Goal: Check status: Check status

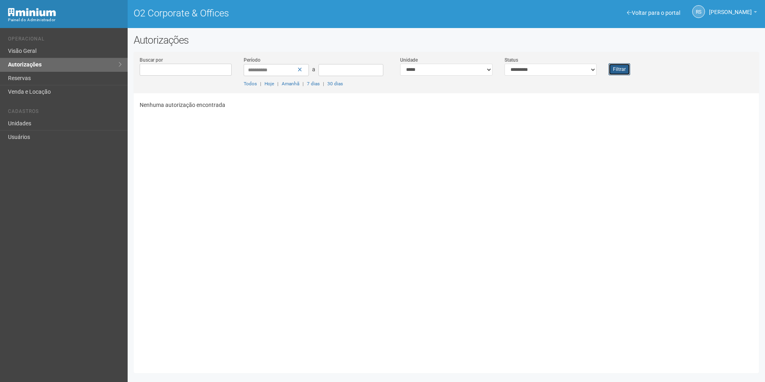
click at [623, 70] on button "Filtrar" at bounding box center [620, 69] width 22 height 12
click at [609, 69] on button "Filtrar" at bounding box center [620, 69] width 22 height 12
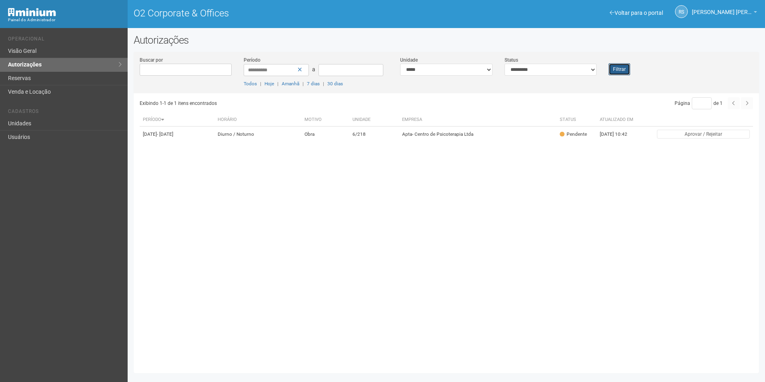
click at [616, 70] on button "Filtrar" at bounding box center [620, 69] width 22 height 12
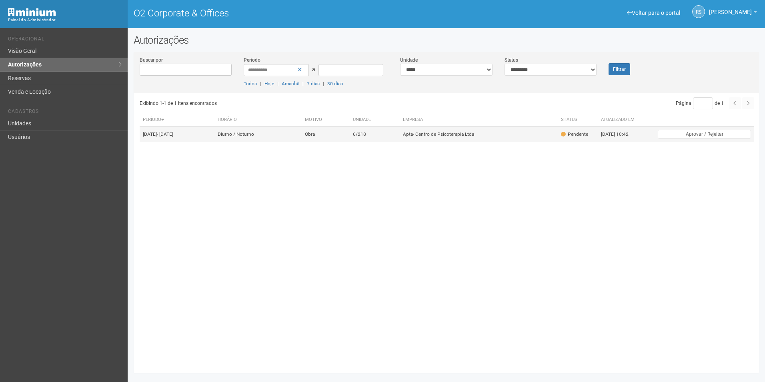
click at [393, 138] on td "6/218" at bounding box center [375, 134] width 50 height 16
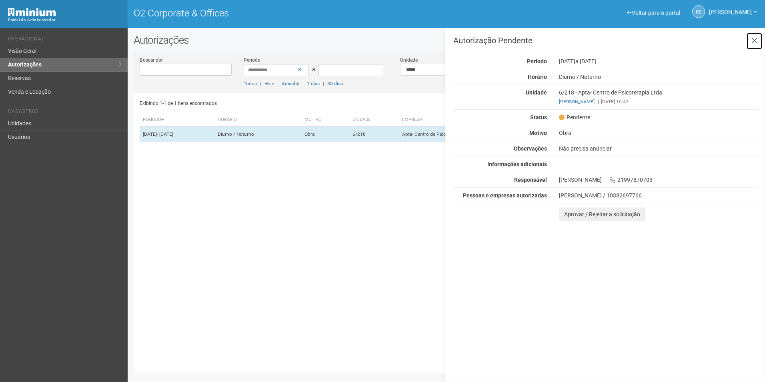
click at [756, 37] on icon at bounding box center [755, 41] width 6 height 8
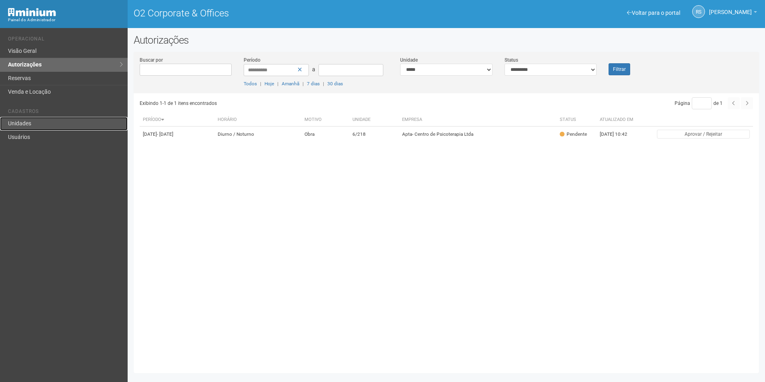
drag, startPoint x: 25, startPoint y: 121, endPoint x: 53, endPoint y: 117, distance: 28.8
click at [25, 121] on link "Unidades" at bounding box center [64, 124] width 128 height 14
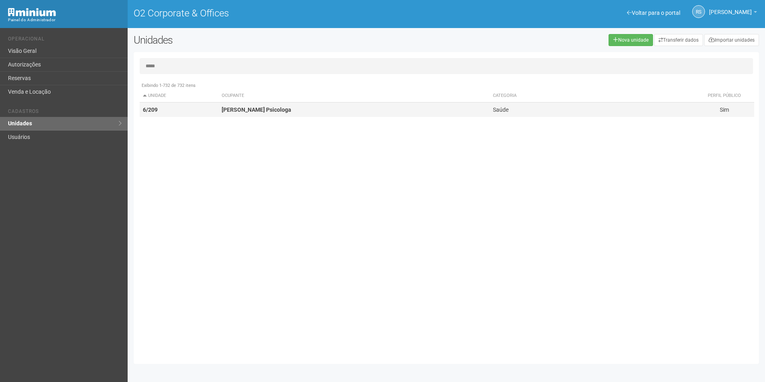
click at [225, 108] on strong "[PERSON_NAME] Psicologa" at bounding box center [257, 109] width 70 height 6
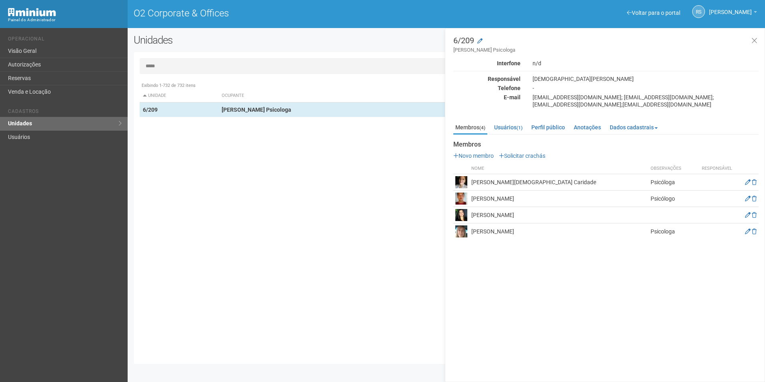
click at [200, 65] on input "*****" at bounding box center [446, 66] width 613 height 16
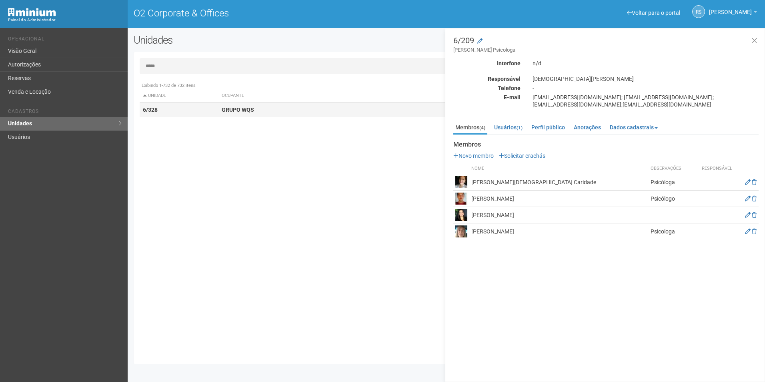
type input "*****"
click at [226, 108] on strong "GRUPO WQS" at bounding box center [238, 109] width 32 height 6
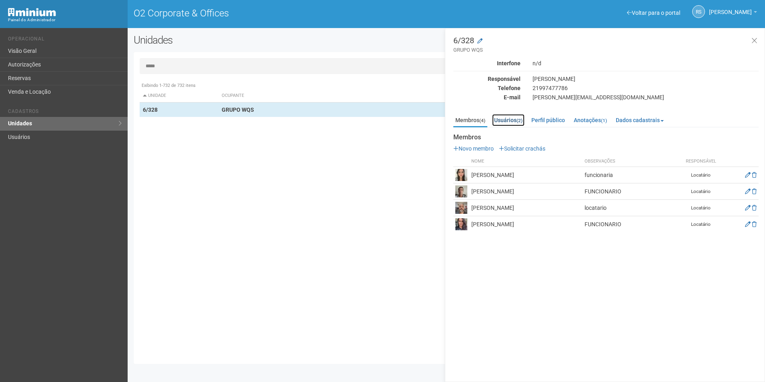
click at [521, 122] on small "(2)" at bounding box center [520, 121] width 6 height 6
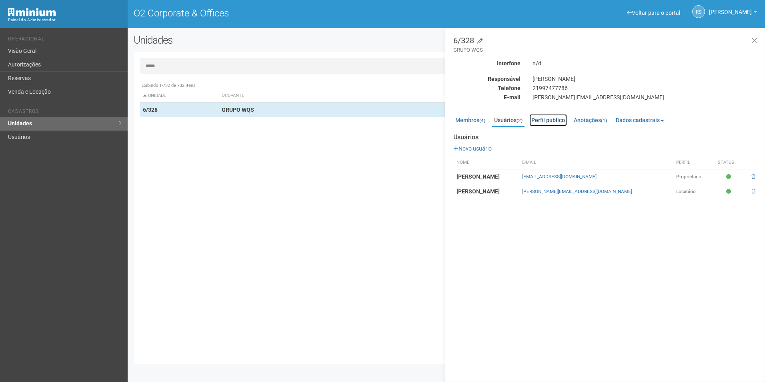
click at [546, 122] on link "Perfil público" at bounding box center [548, 120] width 38 height 12
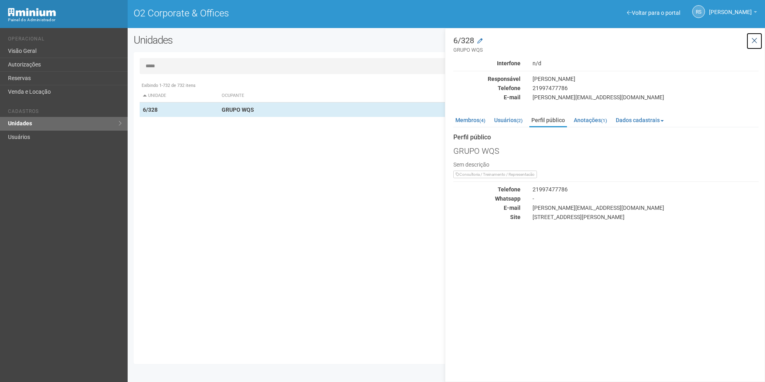
click at [755, 40] on icon at bounding box center [755, 41] width 6 height 8
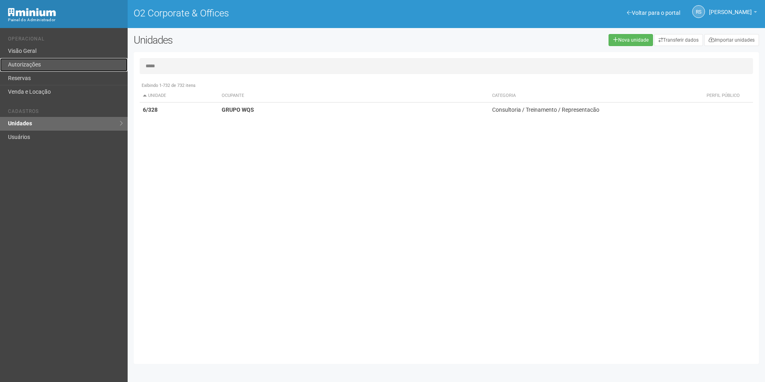
click at [32, 65] on link "Autorizações" at bounding box center [64, 65] width 128 height 14
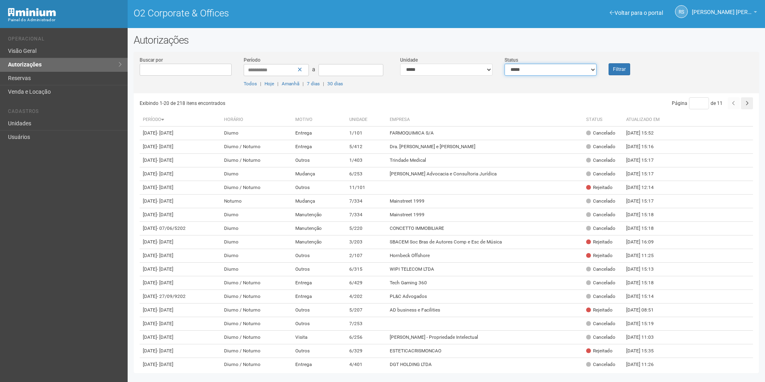
click at [534, 70] on select "**********" at bounding box center [551, 70] width 92 height 12
select select "*"
click at [505, 64] on select "**********" at bounding box center [551, 70] width 92 height 12
click at [613, 72] on button "Filtrar" at bounding box center [620, 69] width 22 height 12
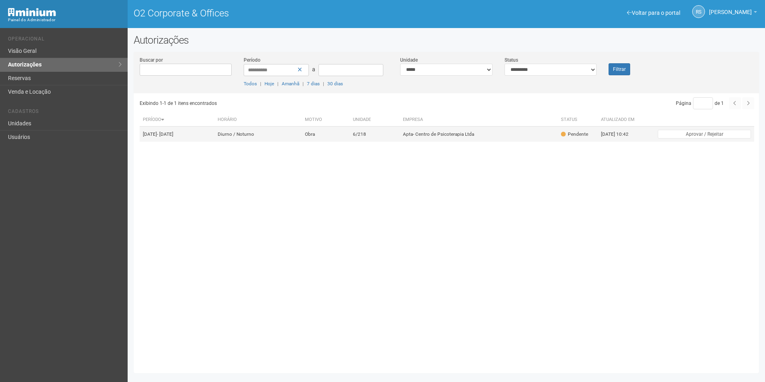
click at [484, 136] on td "Apta- Centro de Psicoterapia Ltda" at bounding box center [479, 134] width 158 height 16
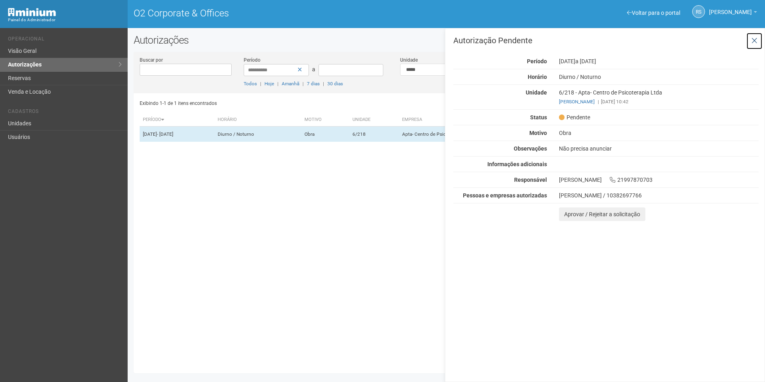
click at [749, 44] on button at bounding box center [754, 40] width 16 height 17
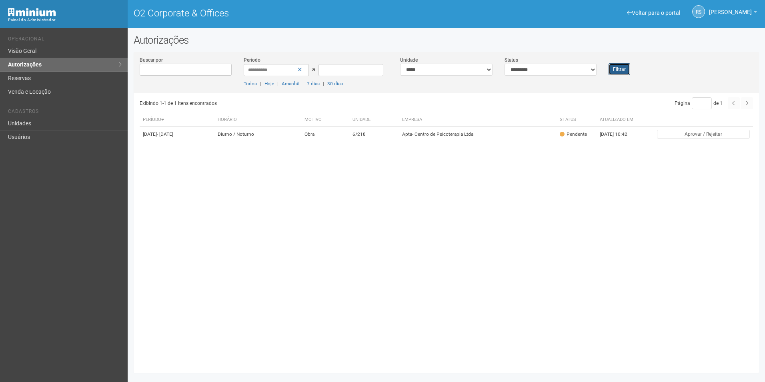
click at [623, 72] on button "Filtrar" at bounding box center [620, 69] width 22 height 12
click at [625, 70] on button "Filtrar" at bounding box center [620, 69] width 22 height 12
click at [627, 69] on button "Filtrar" at bounding box center [620, 69] width 22 height 12
click at [399, 141] on td "6/218" at bounding box center [375, 134] width 50 height 16
